Goal: Transaction & Acquisition: Purchase product/service

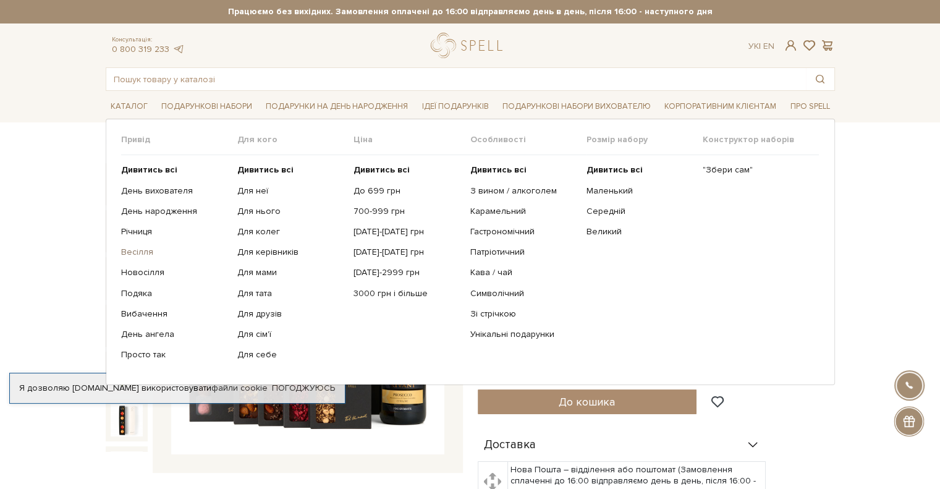
click at [139, 251] on link "Весілля" at bounding box center [174, 252] width 107 height 11
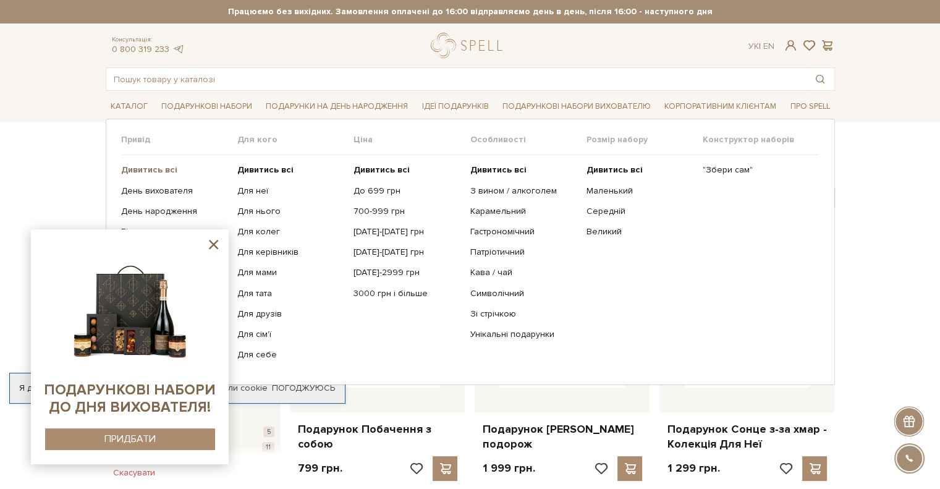
click at [156, 164] on b "Дивитись всі" at bounding box center [149, 169] width 56 height 11
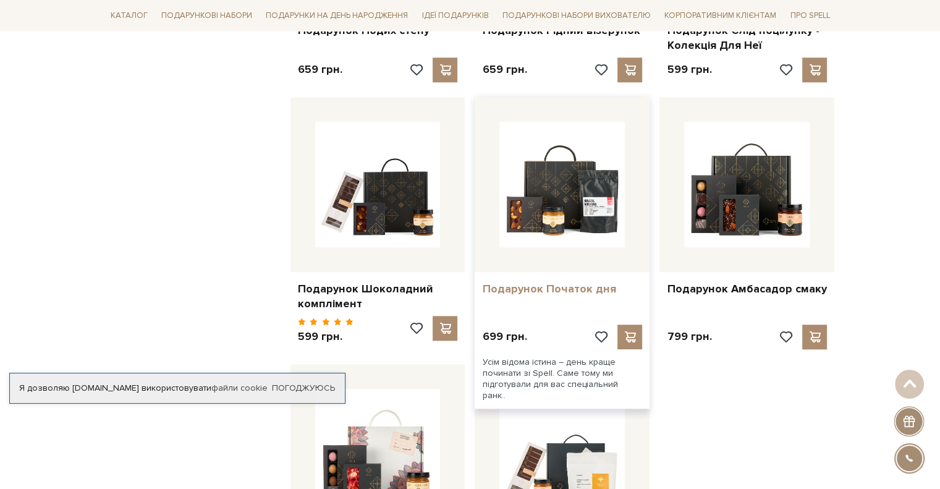
scroll to position [1409, 0]
